Goal: Task Accomplishment & Management: Use online tool/utility

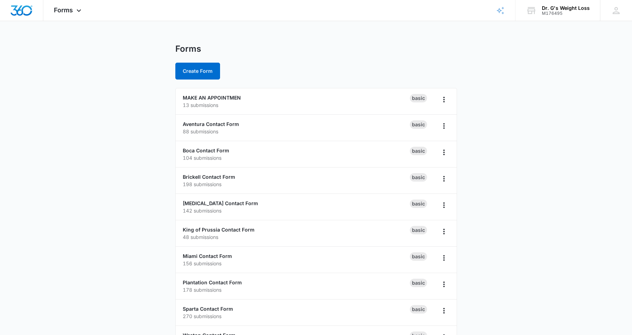
click at [99, 144] on main "Forms Create Form MAKE AN APPOINTMEN 13 submissions Basic Aventura Contact Form…" at bounding box center [316, 255] width 632 height 423
click at [130, 151] on main "Forms Create Form MAKE AN APPOINTMEN 13 submissions Basic Aventura Contact Form…" at bounding box center [316, 255] width 632 height 423
click at [124, 151] on main "Forms Create Form MAKE AN APPOINTMEN 13 submissions Basic Aventura Contact Form…" at bounding box center [316, 255] width 632 height 423
